Goal: Transaction & Acquisition: Purchase product/service

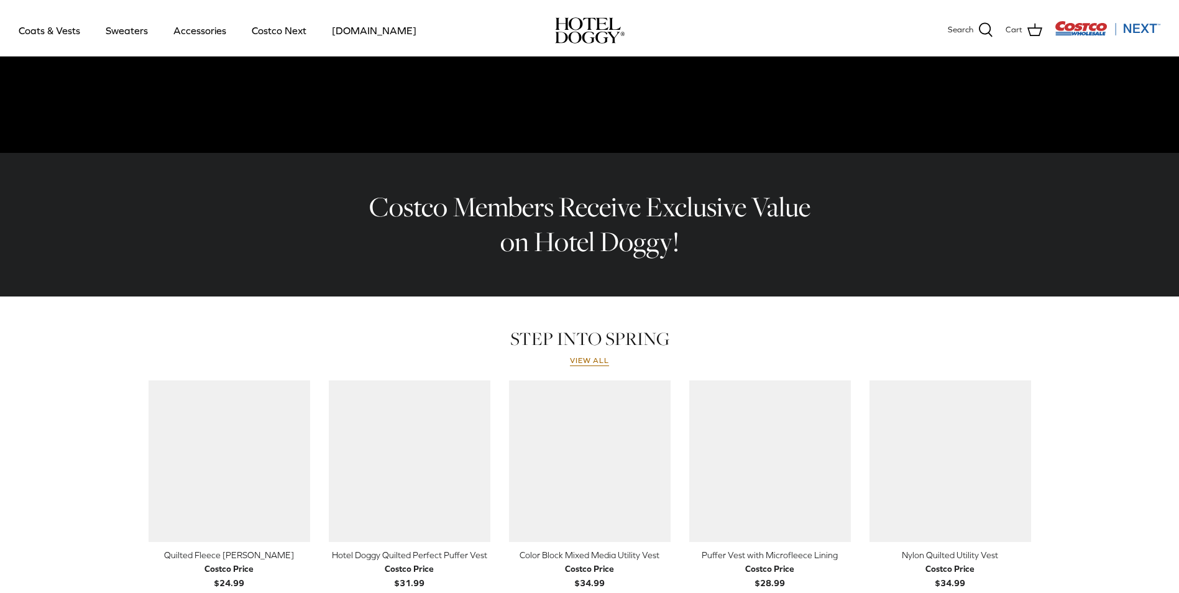
scroll to position [311, 0]
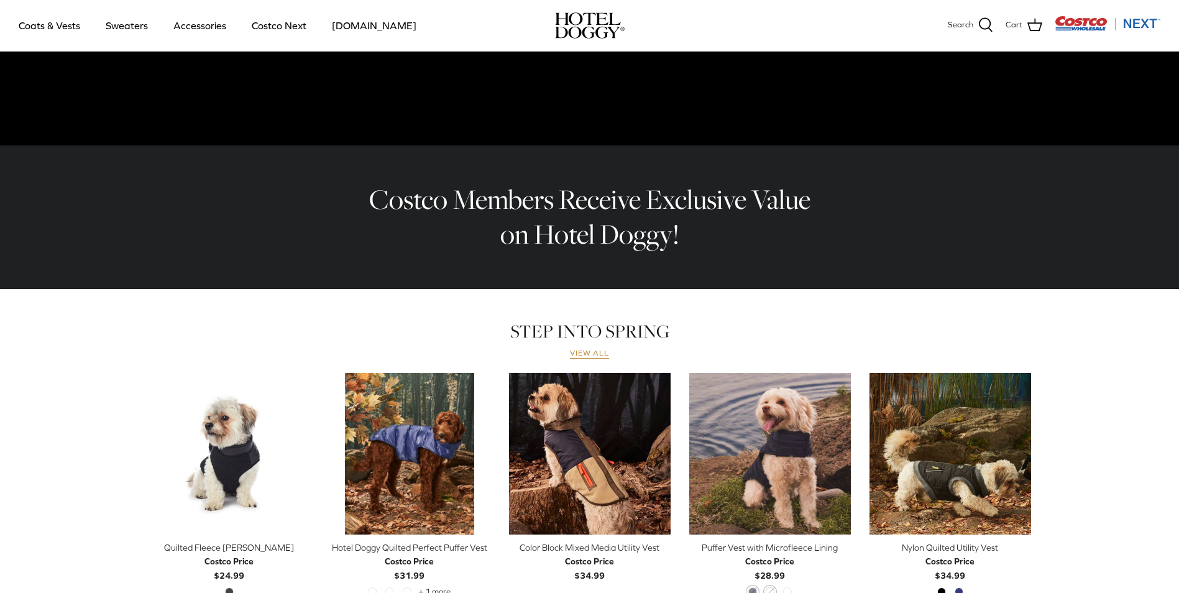
click at [586, 354] on link "View all" at bounding box center [590, 354] width 40 height 10
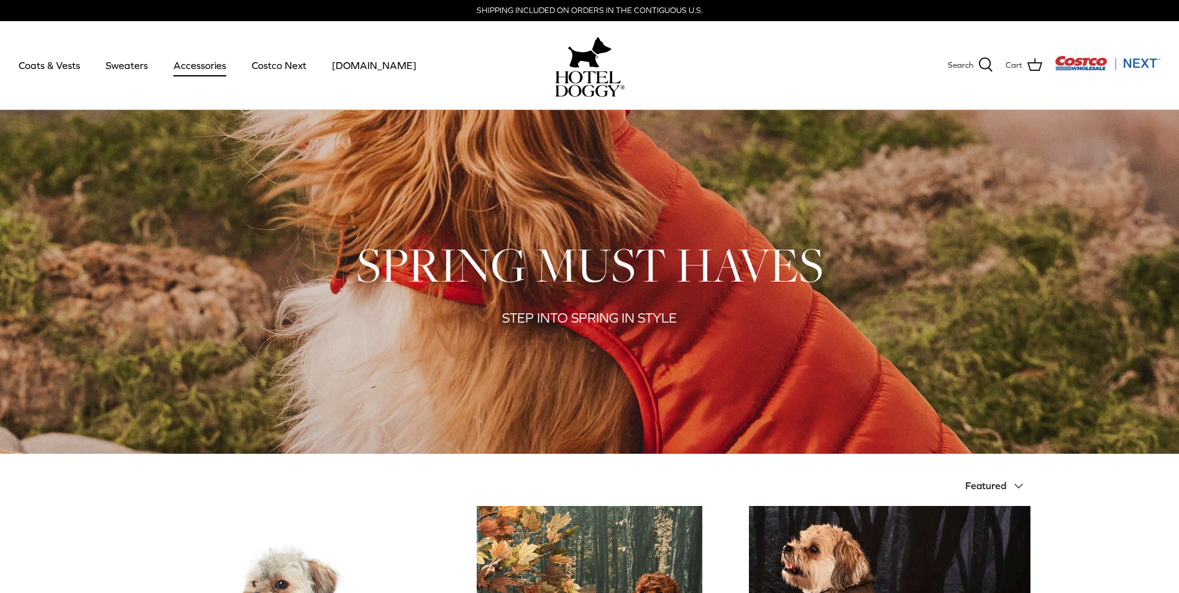
click at [190, 68] on link "Accessories" at bounding box center [199, 65] width 75 height 42
click at [123, 62] on link "Sweaters" at bounding box center [126, 65] width 65 height 42
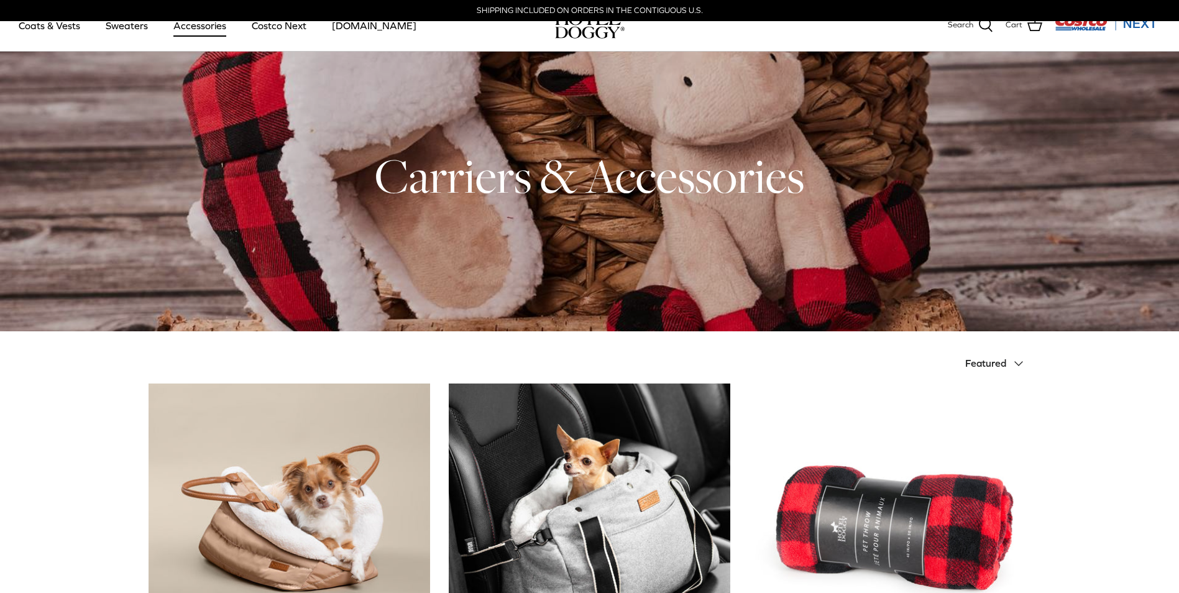
scroll to position [311, 0]
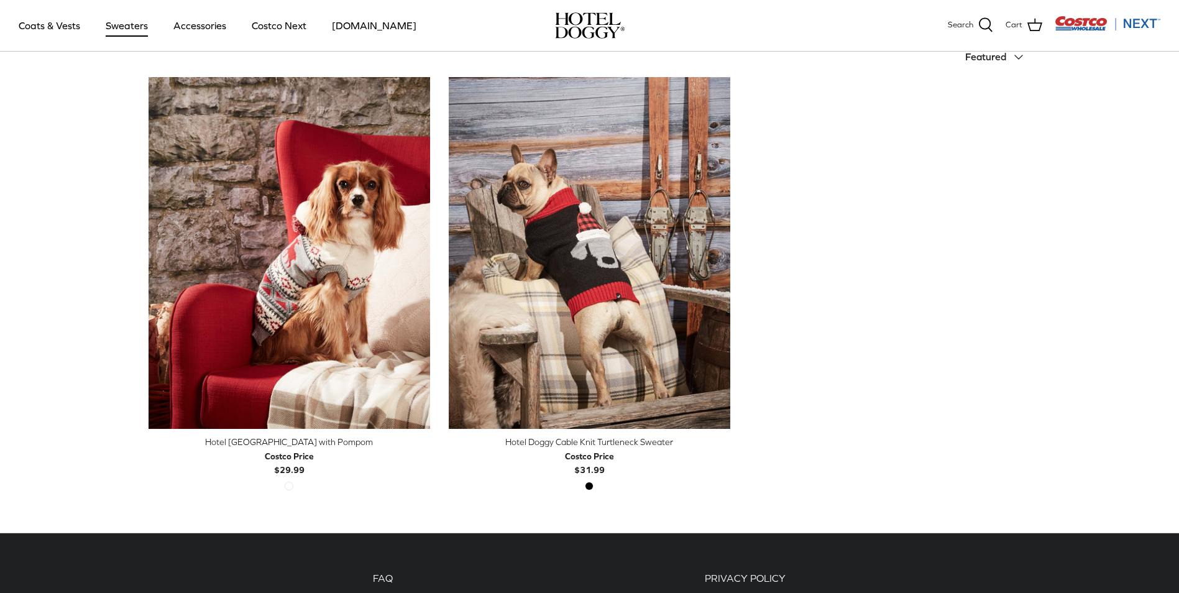
scroll to position [311, 0]
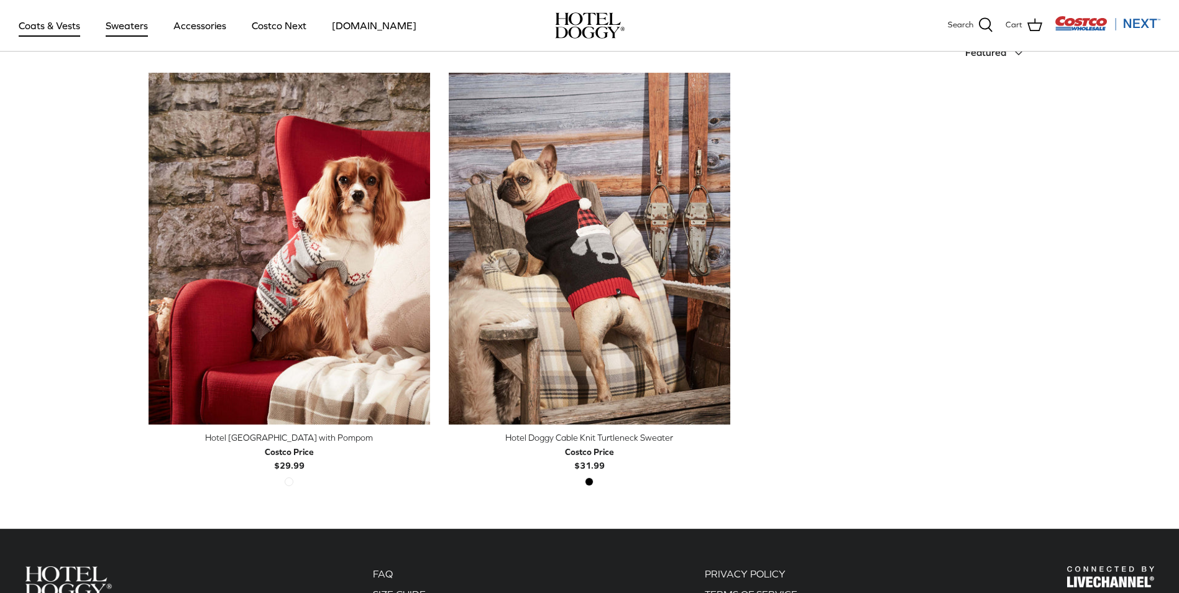
click at [40, 26] on link "Coats & Vests" at bounding box center [49, 25] width 84 height 42
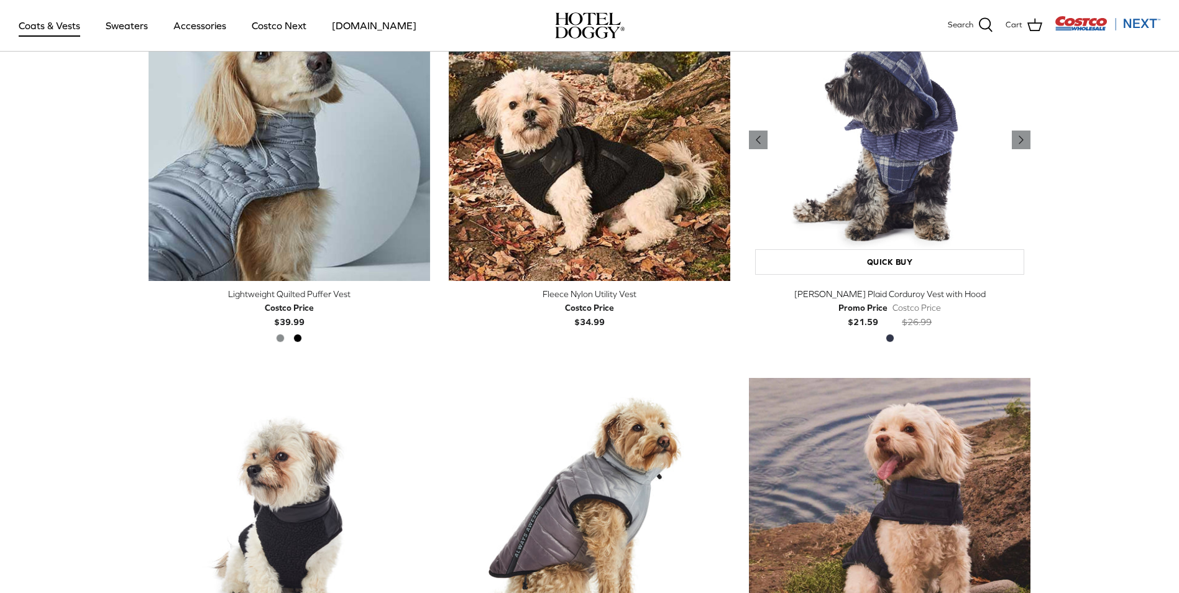
scroll to position [1491, 0]
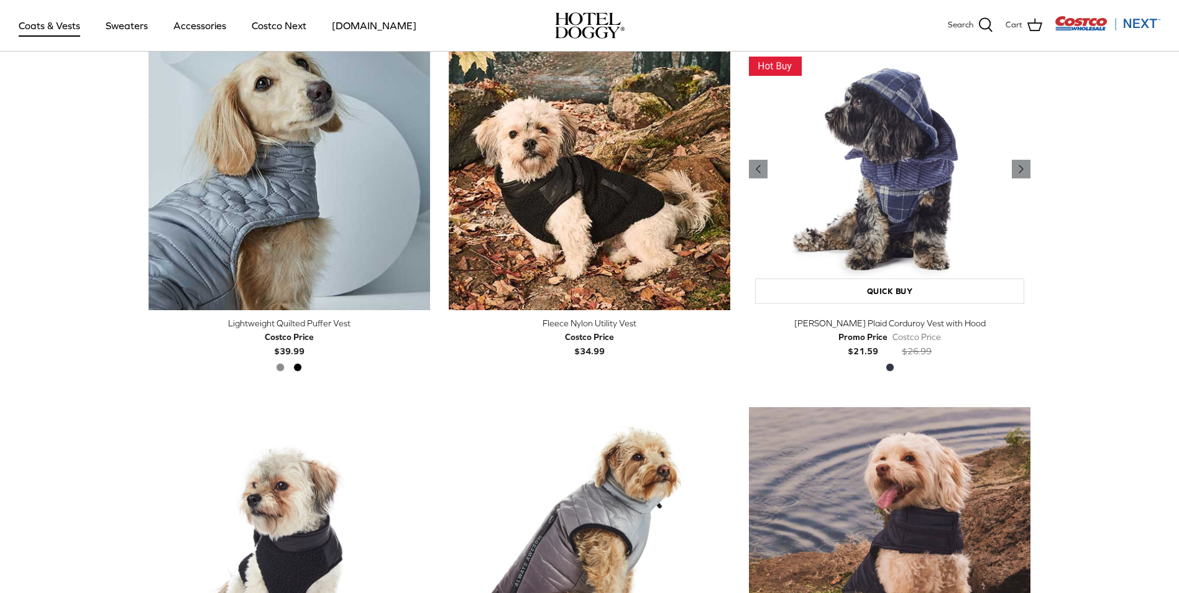
click at [908, 185] on img "Melton Plaid Corduroy Vest with Hood" at bounding box center [889, 169] width 281 height 281
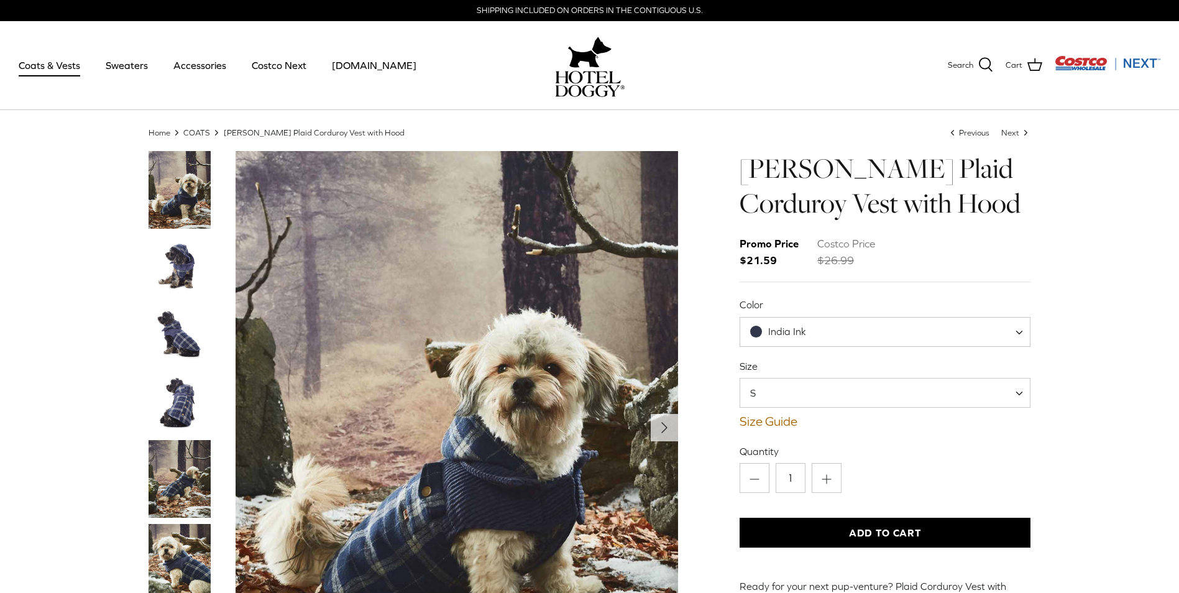
click at [785, 336] on span "India Ink" at bounding box center [787, 331] width 38 height 11
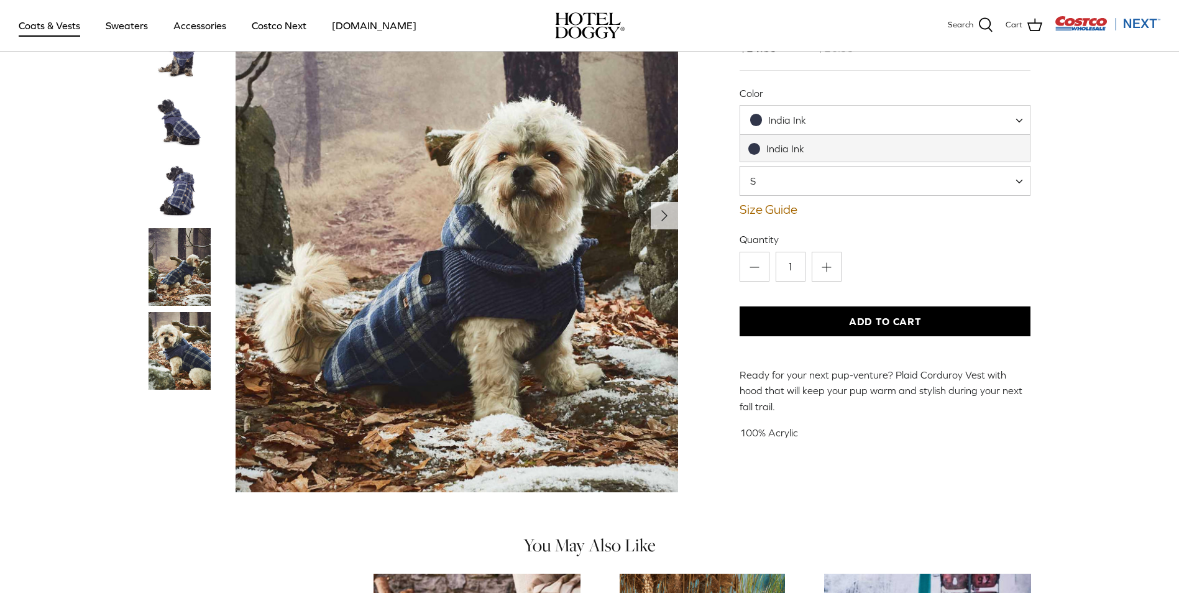
scroll to position [124, 0]
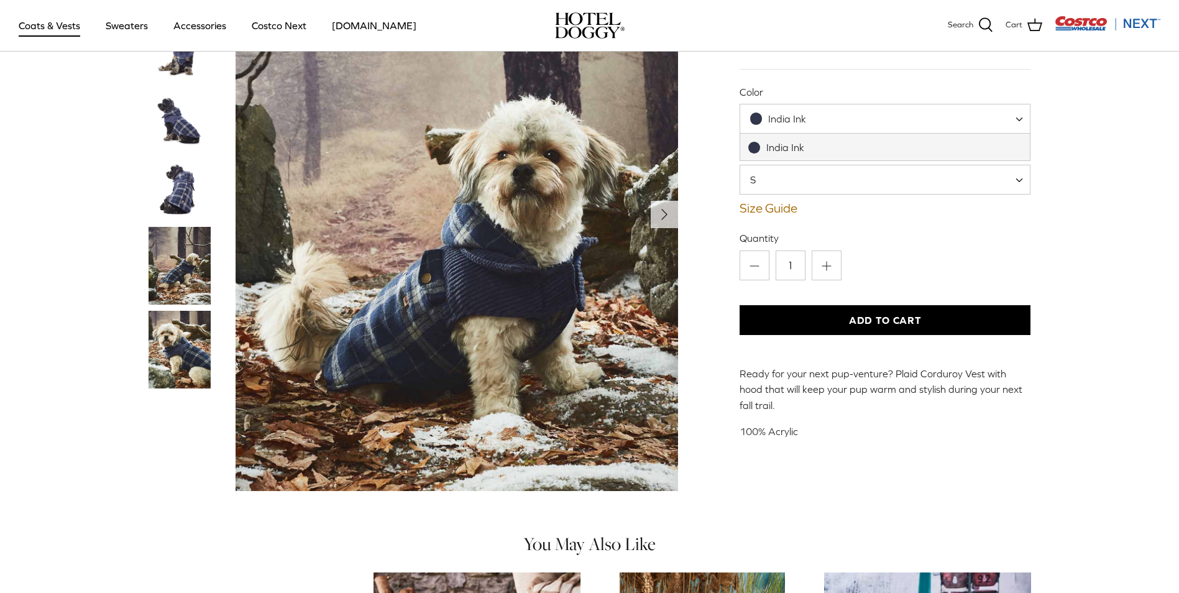
click at [173, 185] on img "Thumbnail Link" at bounding box center [180, 189] width 62 height 62
